Goal: Task Accomplishment & Management: Manage account settings

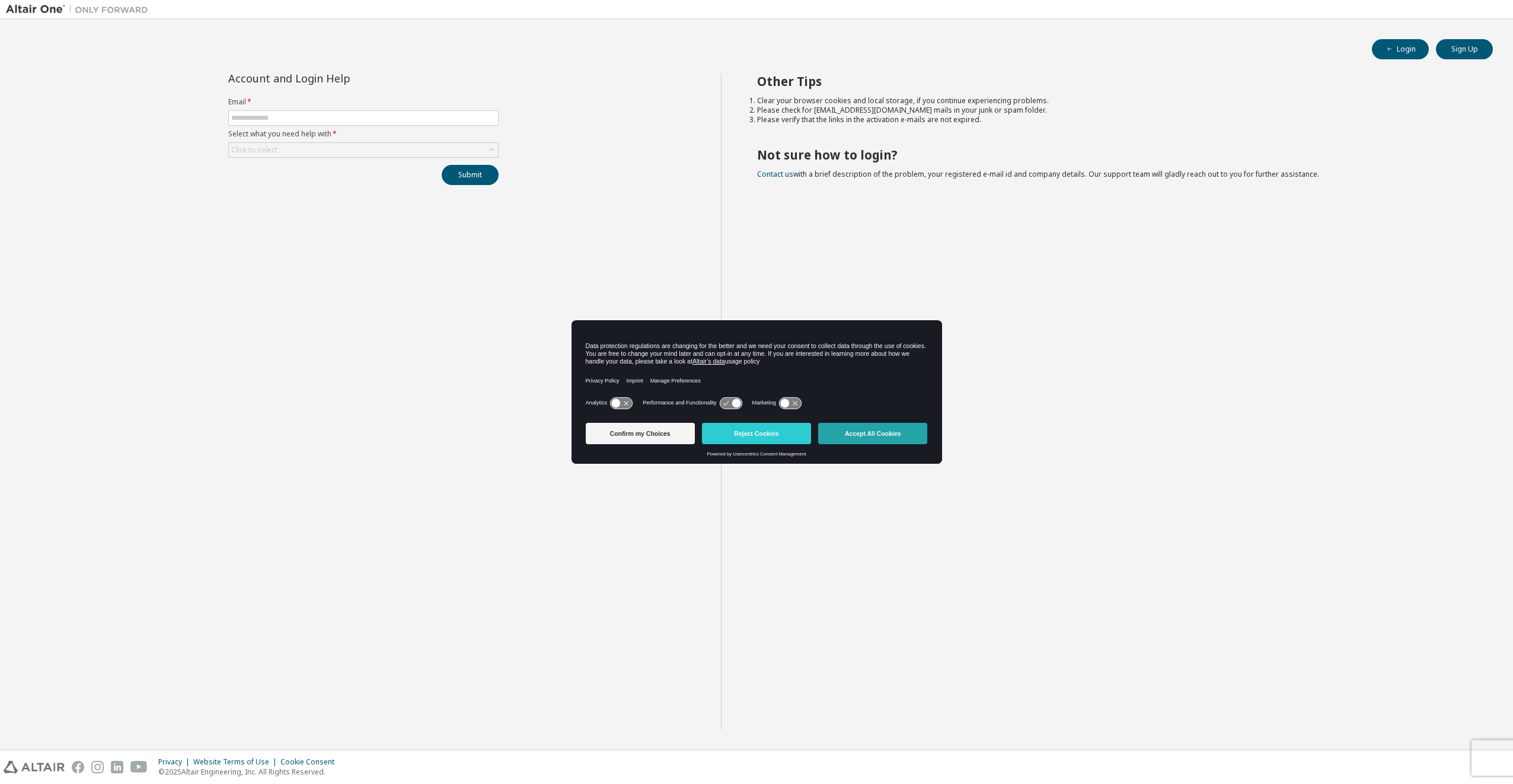
drag, startPoint x: 847, startPoint y: 450, endPoint x: 858, endPoint y: 439, distance: 15.6
click at [849, 448] on div "Confirm my Choices Reject Cookies Accept All Cookies" at bounding box center [757, 434] width 342 height 33
click at [858, 439] on button "Accept All Cookies" at bounding box center [873, 433] width 109 height 21
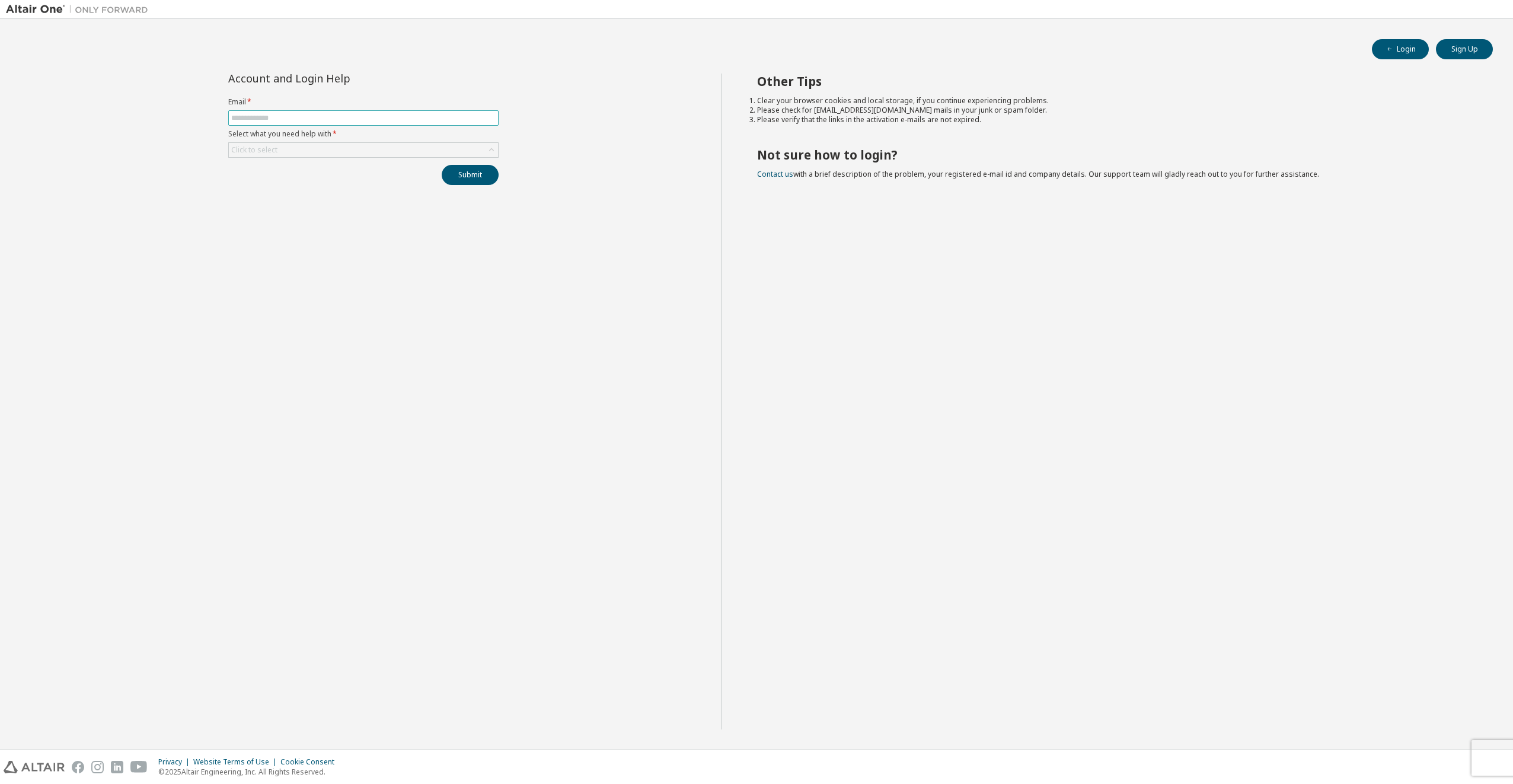
click at [358, 113] on input "text" at bounding box center [364, 118] width 265 height 9
type input "**********"
click at [455, 155] on div "Click to select" at bounding box center [364, 150] width 269 height 14
click at [362, 180] on li "I forgot my password" at bounding box center [363, 183] width 267 height 15
click at [465, 179] on button "Submit" at bounding box center [470, 175] width 57 height 20
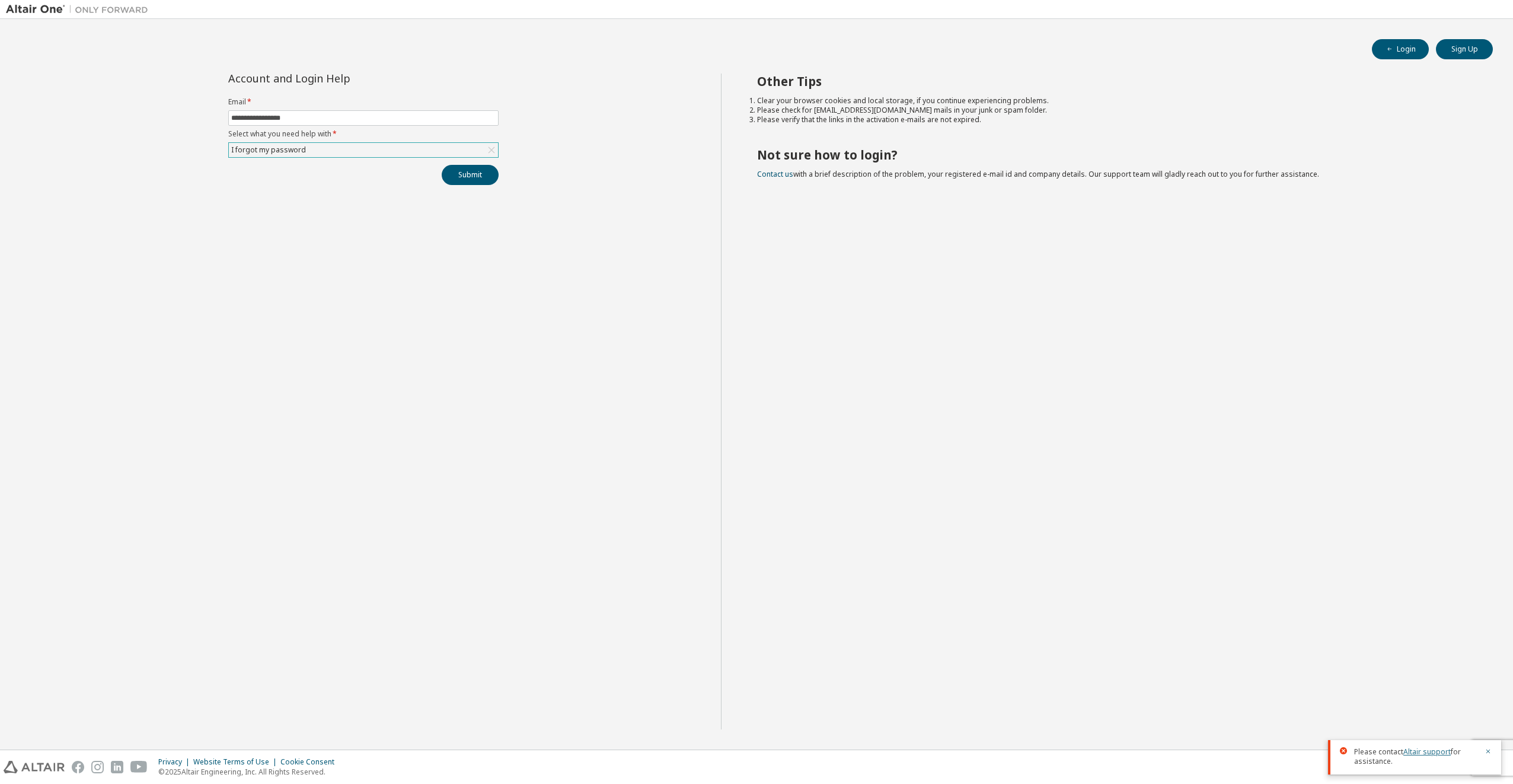
click at [1409, 752] on link "Altair support" at bounding box center [1428, 751] width 47 height 10
click at [1415, 50] on button "Login" at bounding box center [1401, 49] width 57 height 20
click at [357, 106] on label "Email *" at bounding box center [364, 102] width 271 height 9
click at [371, 153] on div "Click to select" at bounding box center [364, 150] width 269 height 14
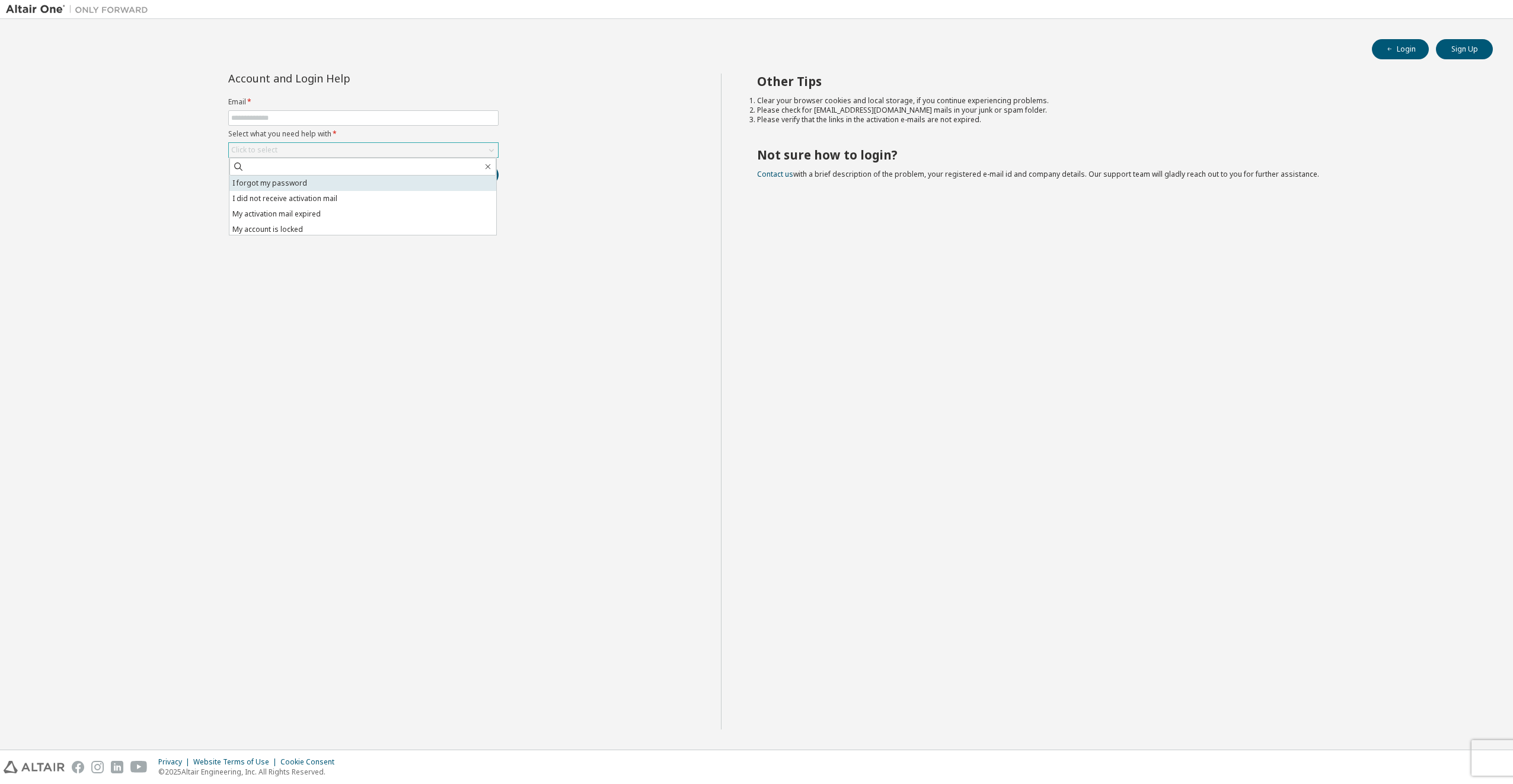
click at [315, 187] on li "I forgot my password" at bounding box center [363, 183] width 267 height 15
click at [360, 125] on span at bounding box center [364, 118] width 271 height 15
click at [332, 121] on input "text" at bounding box center [364, 118] width 265 height 9
type input "**********"
click at [477, 175] on button "Submit" at bounding box center [470, 175] width 57 height 20
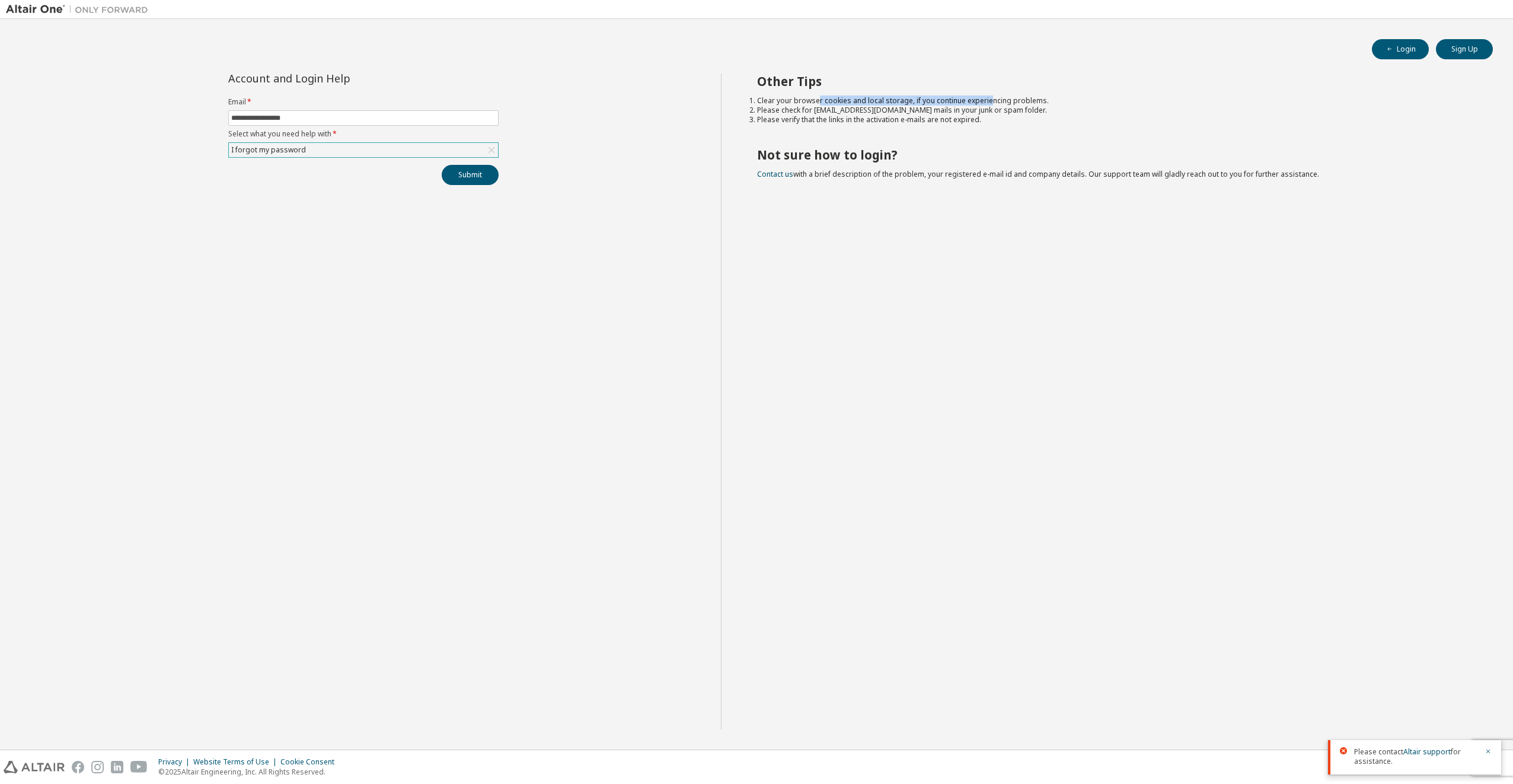
drag, startPoint x: 820, startPoint y: 100, endPoint x: 987, endPoint y: 98, distance: 167.0
click at [987, 98] on li "Clear your browser cookies and local storage, if you continue experiencing prob…" at bounding box center [1115, 101] width 715 height 9
drag, startPoint x: 987, startPoint y: 98, endPoint x: 839, endPoint y: 129, distance: 151.2
click at [858, 135] on div "Other Tips Clear your browser cookies and local storage, if you continue experi…" at bounding box center [1115, 401] width 787 height 656
drag, startPoint x: 770, startPoint y: 115, endPoint x: 953, endPoint y: 112, distance: 183.0
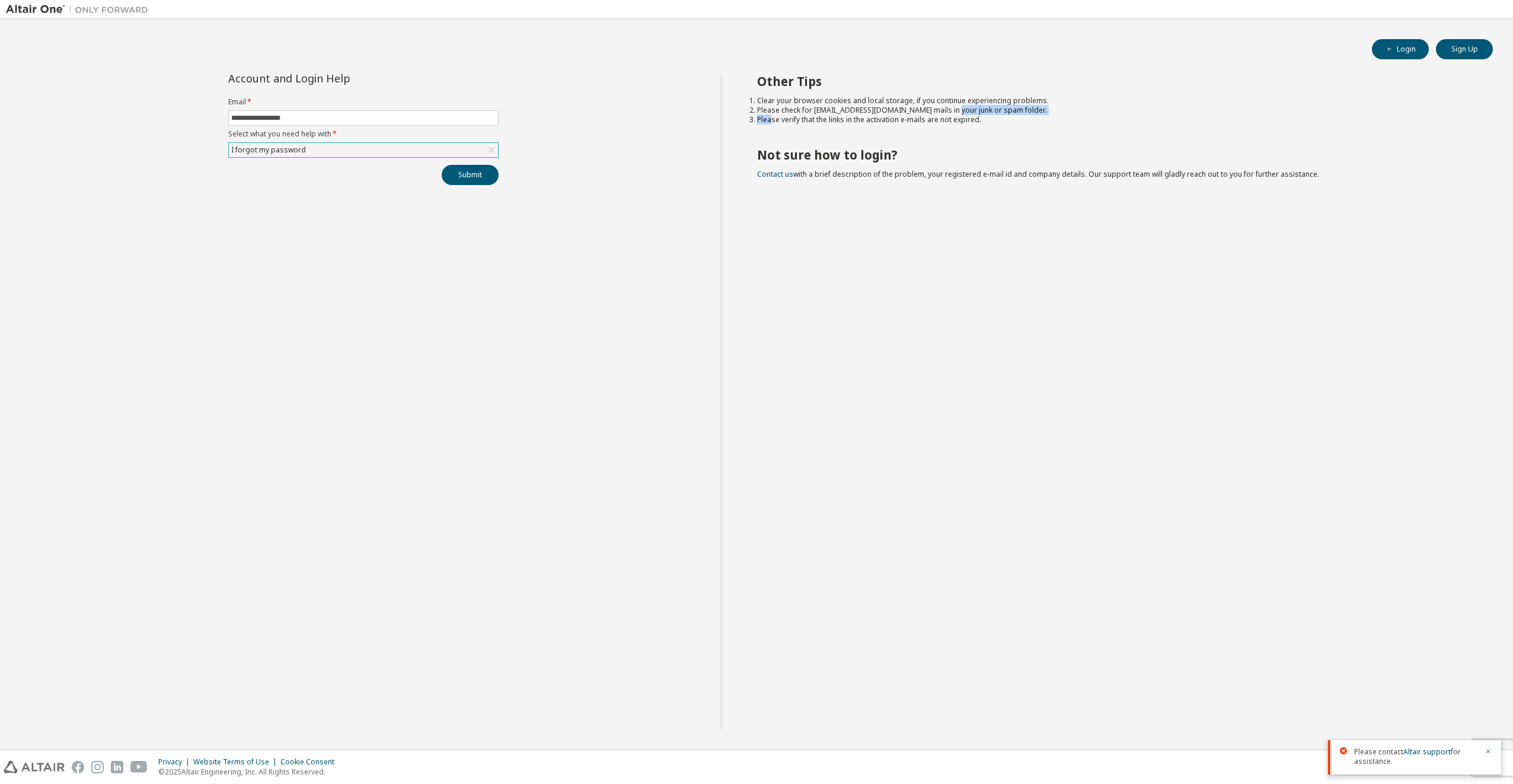
click at [953, 112] on ol "Clear your browser cookies and local storage, if you continue experiencing prob…" at bounding box center [1115, 110] width 715 height 28
drag, startPoint x: 953, startPoint y: 112, endPoint x: 926, endPoint y: 122, distance: 28.8
click at [926, 122] on li "Please verify that the links in the activation e-mails are not expired." at bounding box center [1115, 120] width 715 height 9
drag, startPoint x: 832, startPoint y: 119, endPoint x: 979, endPoint y: 120, distance: 147.0
click at [979, 120] on li "Please verify that the links in the activation e-mails are not expired." at bounding box center [1115, 120] width 715 height 9
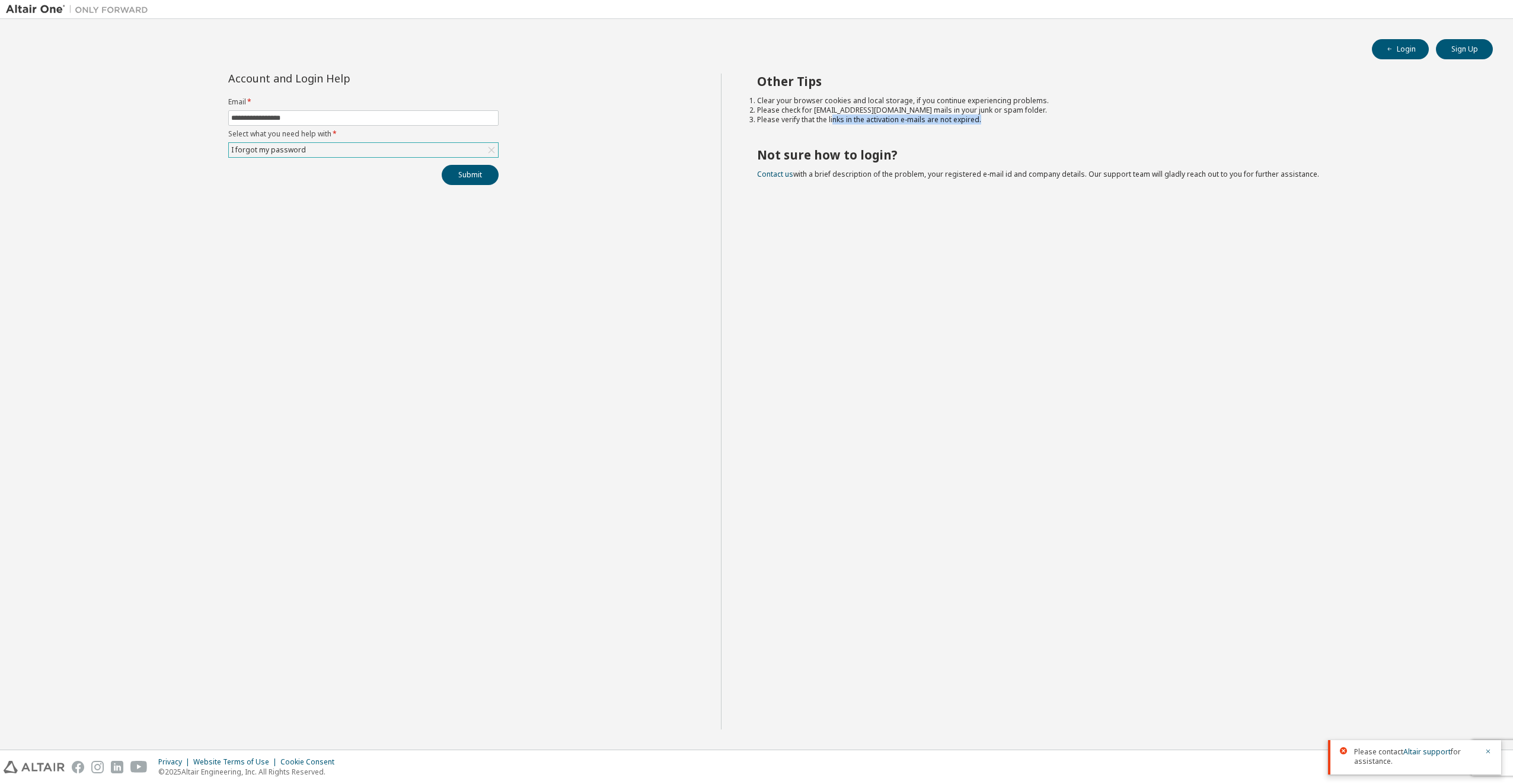
drag, startPoint x: 979, startPoint y: 120, endPoint x: 970, endPoint y: 124, distance: 9.8
click at [971, 123] on li "Please verify that the links in the activation e-mails are not expired." at bounding box center [1115, 120] width 715 height 9
click at [948, 132] on div "Other Tips Clear your browser cookies and local storage, if you continue experi…" at bounding box center [1115, 401] width 787 height 656
click at [1410, 754] on link "Altair support" at bounding box center [1428, 751] width 47 height 10
click at [1429, 744] on div "Please contact Altair support for assistance." at bounding box center [1415, 757] width 173 height 34
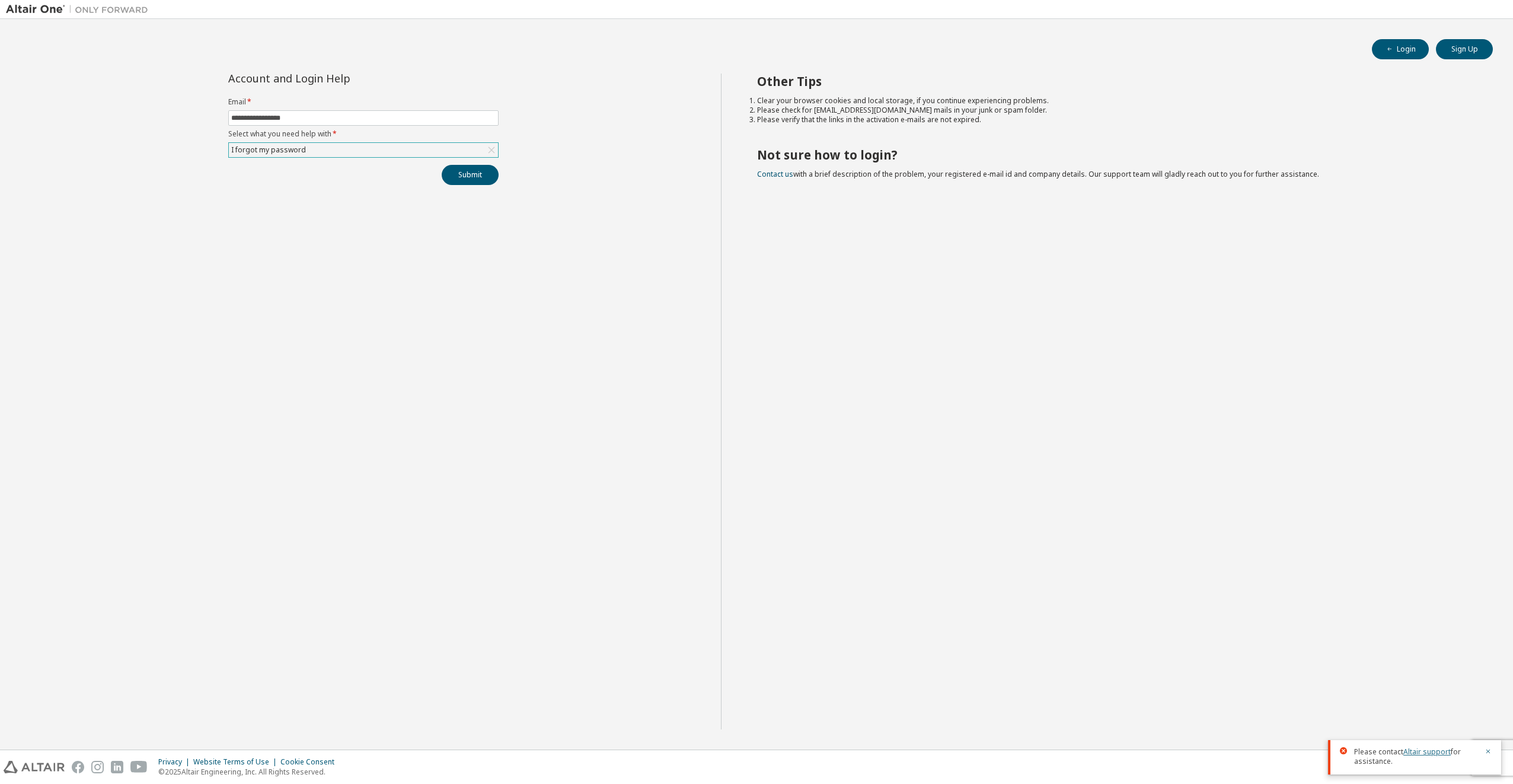
click at [1427, 748] on link "Altair support" at bounding box center [1428, 751] width 47 height 10
click at [1487, 753] on icon "button" at bounding box center [1489, 751] width 4 height 4
